Goal: Information Seeking & Learning: Learn about a topic

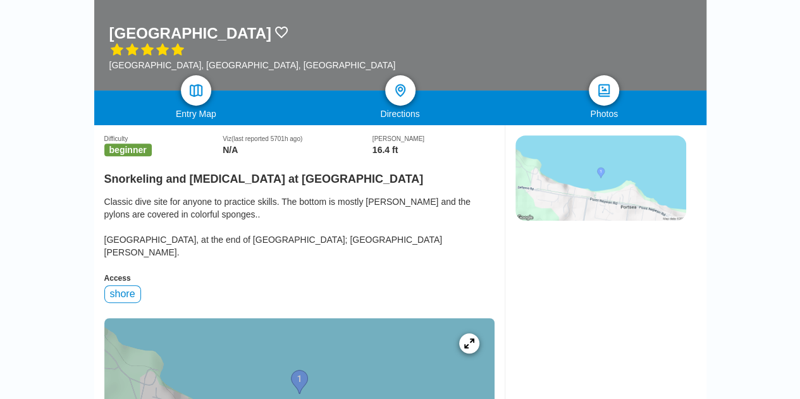
scroll to position [218, 0]
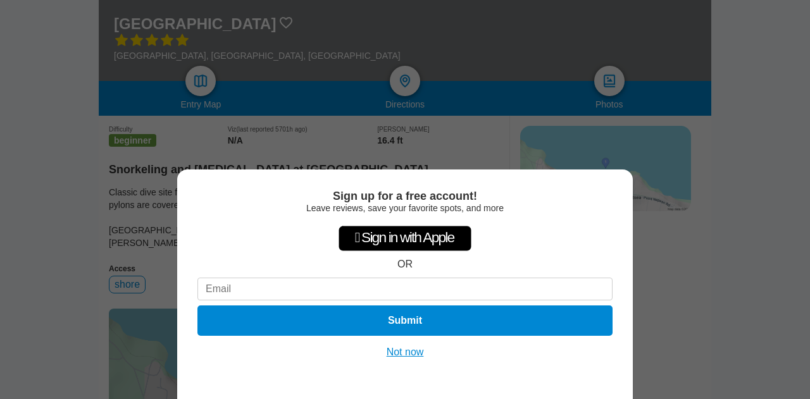
click at [411, 352] on button "Not now" at bounding box center [405, 352] width 45 height 13
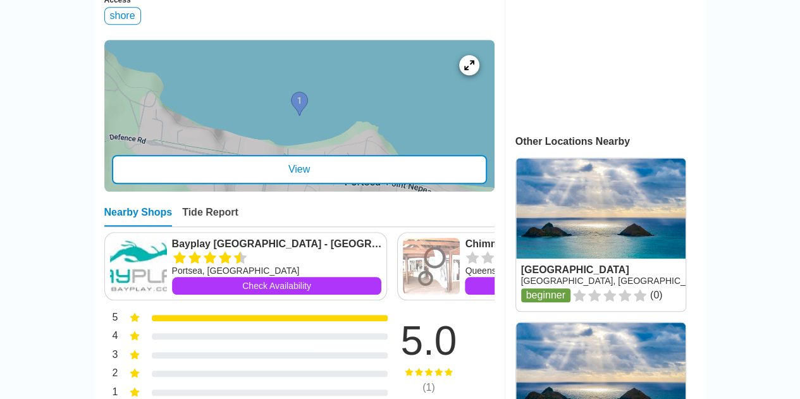
scroll to position [489, 0]
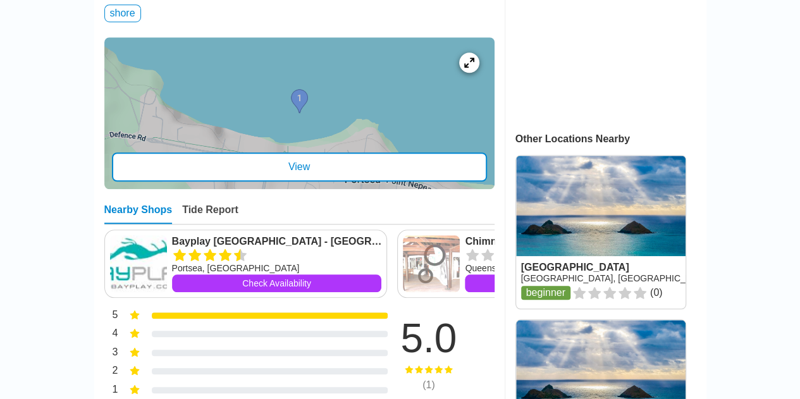
click at [443, 159] on div "View" at bounding box center [299, 166] width 375 height 29
